Goal: Task Accomplishment & Management: Complete application form

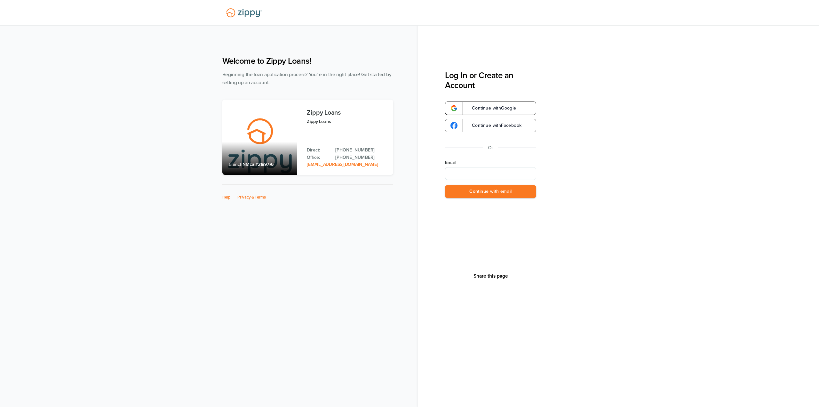
type input "**********"
click at [492, 186] on button "Continue with email" at bounding box center [490, 191] width 91 height 13
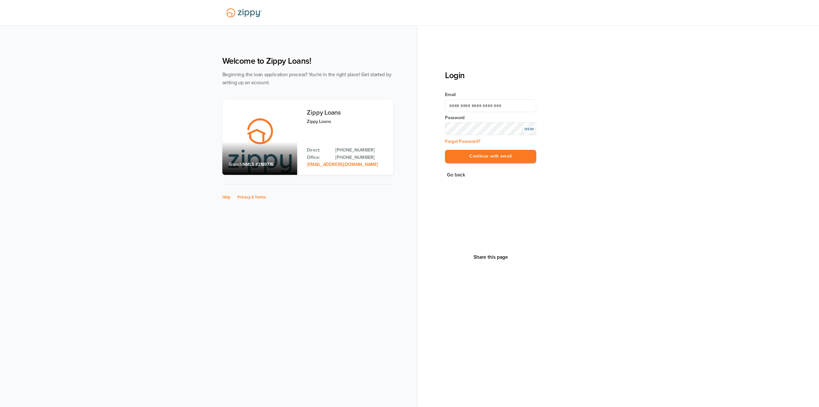
click at [435, 181] on div "**********" at bounding box center [618, 203] width 401 height 407
click at [451, 154] on button "Continue with email" at bounding box center [490, 156] width 91 height 13
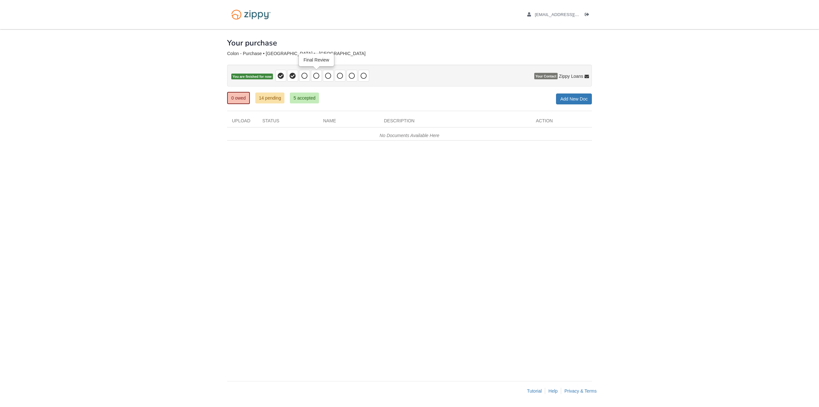
click at [318, 80] on span at bounding box center [316, 76] width 11 height 12
click at [315, 77] on icon at bounding box center [316, 76] width 6 height 6
click at [302, 75] on icon at bounding box center [305, 76] width 6 height 6
click at [318, 79] on icon at bounding box center [316, 76] width 6 height 6
click at [312, 75] on span at bounding box center [316, 76] width 11 height 12
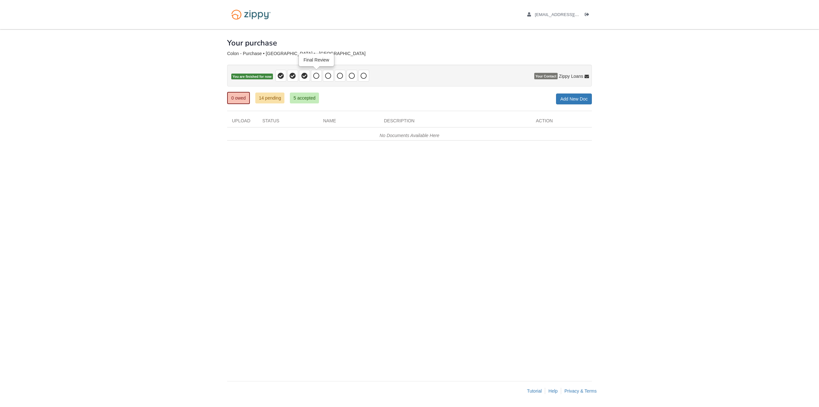
click at [315, 73] on icon at bounding box center [316, 76] width 6 height 6
click at [317, 73] on icon at bounding box center [316, 76] width 6 height 6
click at [257, 78] on span "You are finished for now" at bounding box center [252, 77] width 42 height 6
